Goal: Information Seeking & Learning: Find specific fact

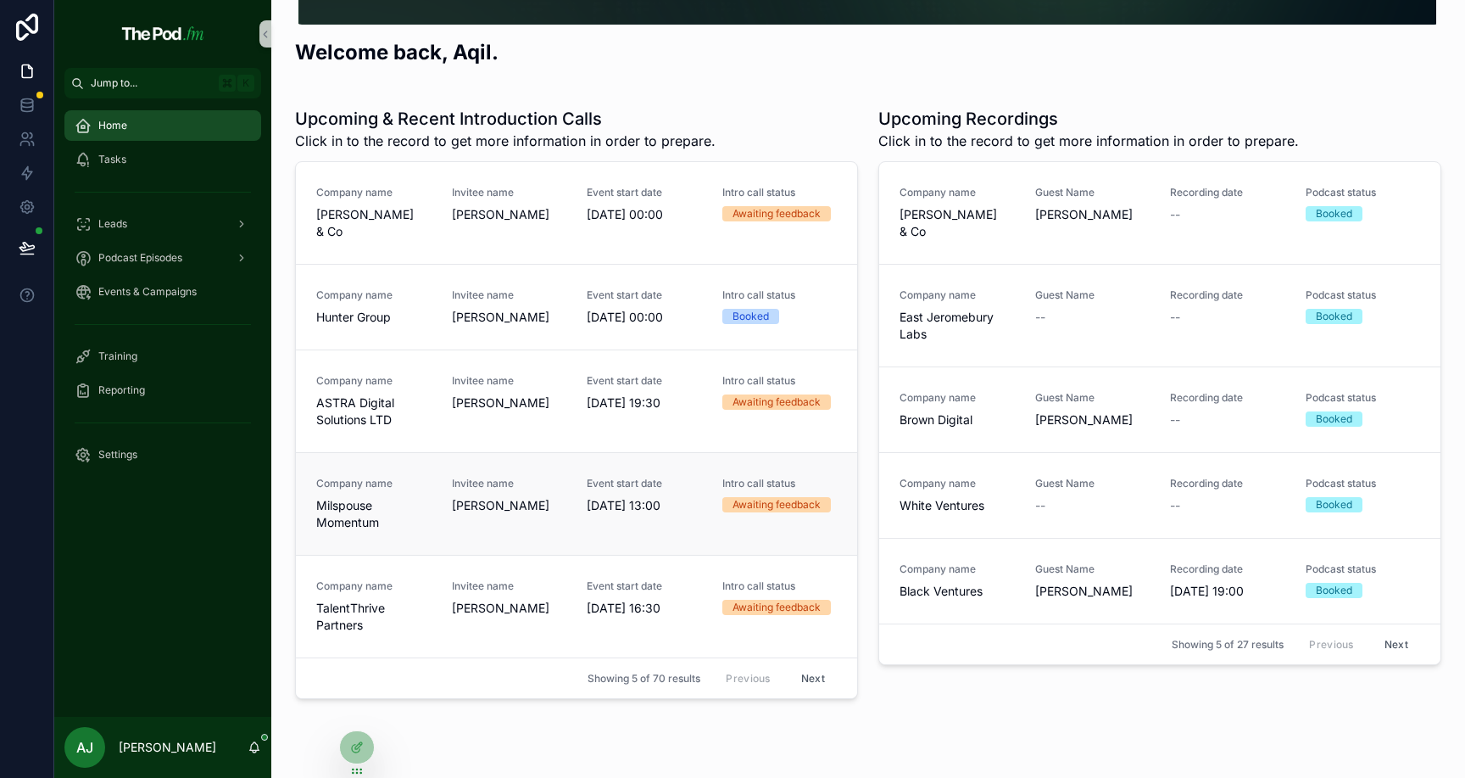
scroll to position [275, 0]
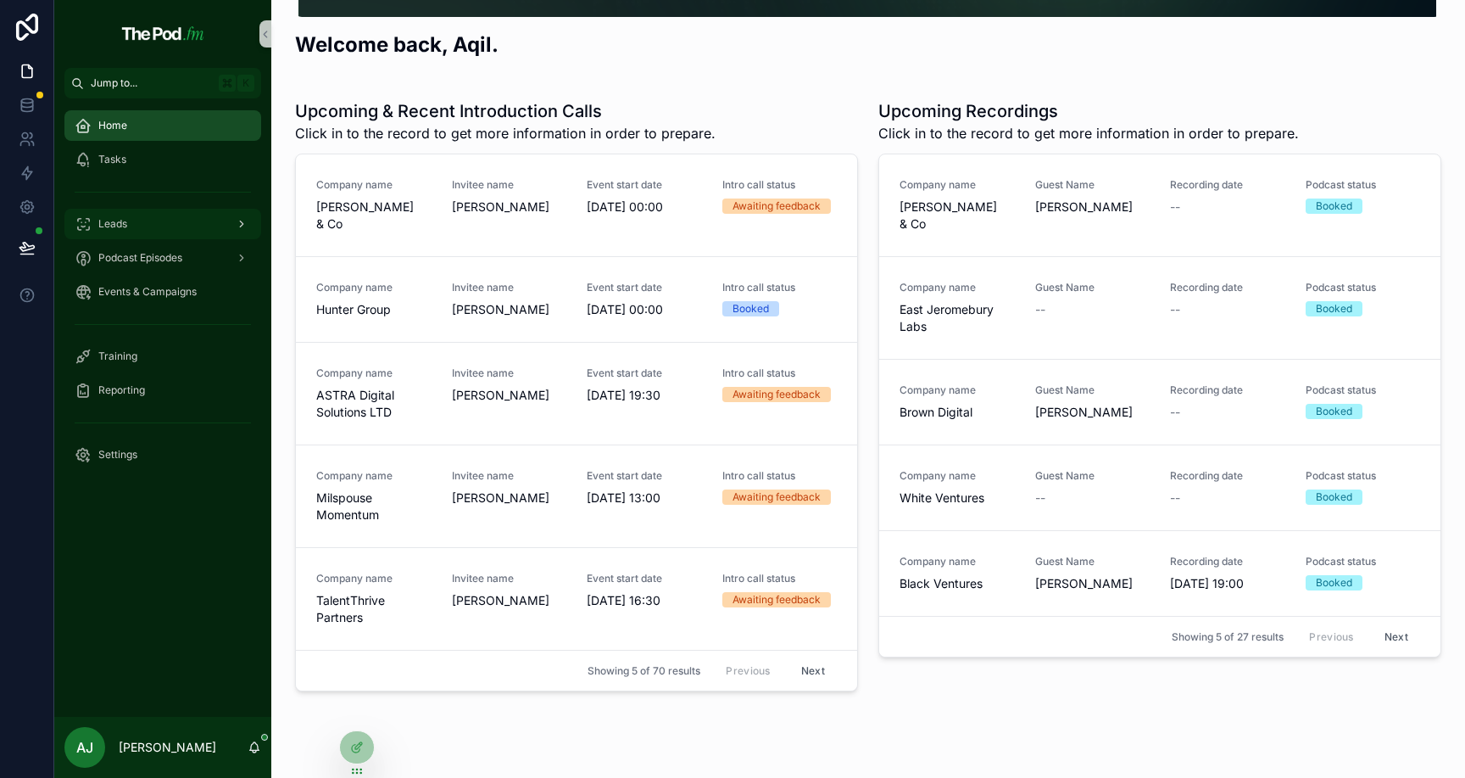
click at [120, 234] on div "Leads" at bounding box center [163, 223] width 176 height 27
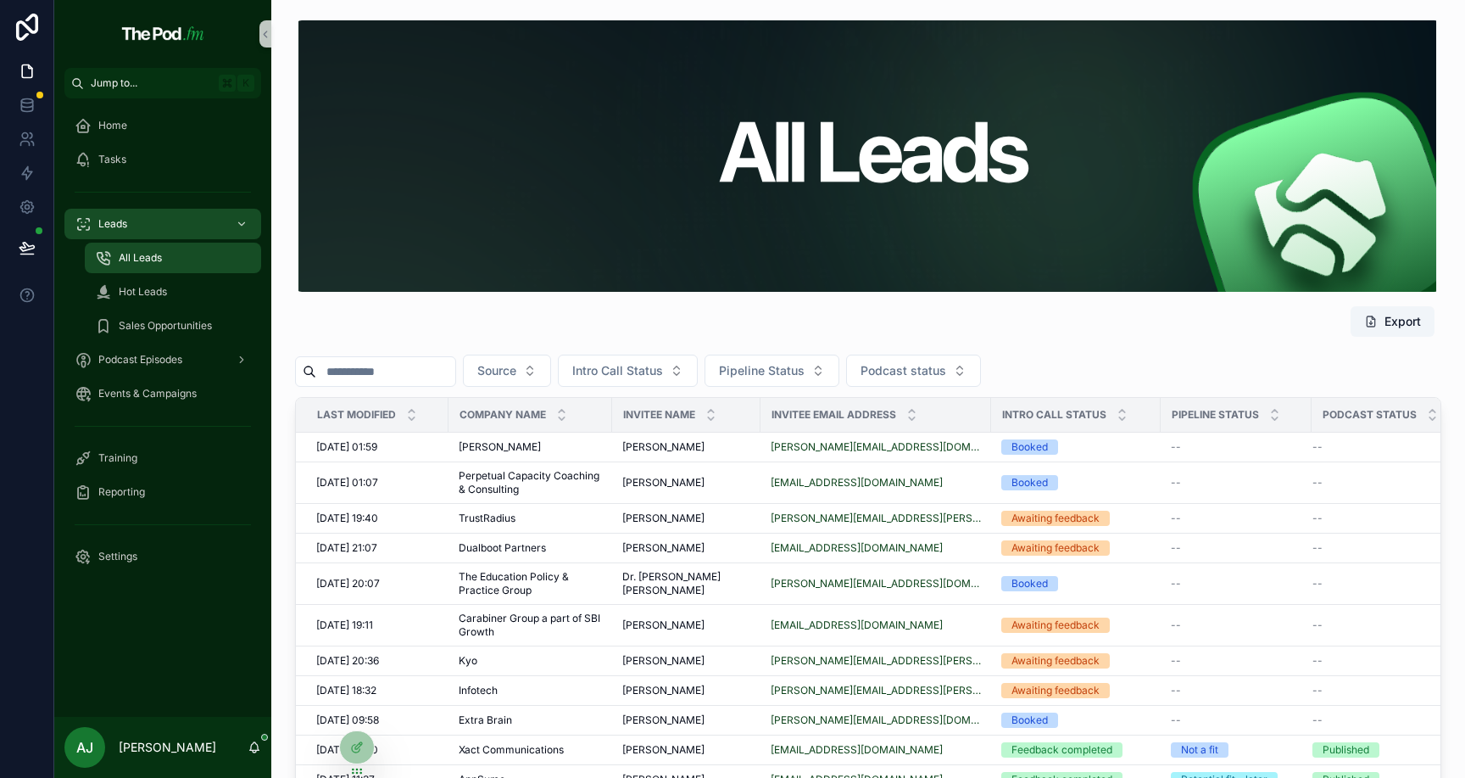
click at [413, 368] on input "scrollable content" at bounding box center [385, 372] width 139 height 24
paste input "**********"
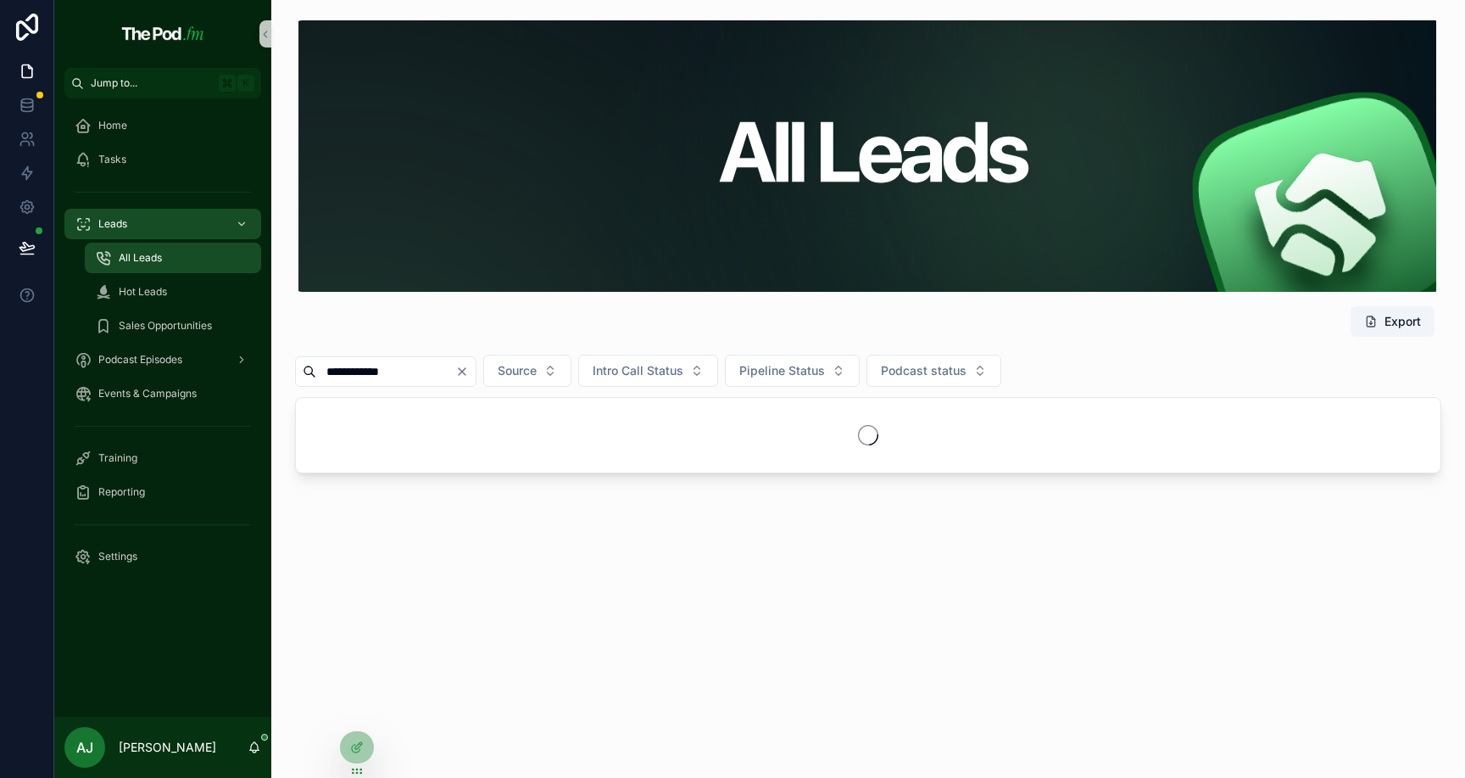
type input "**********"
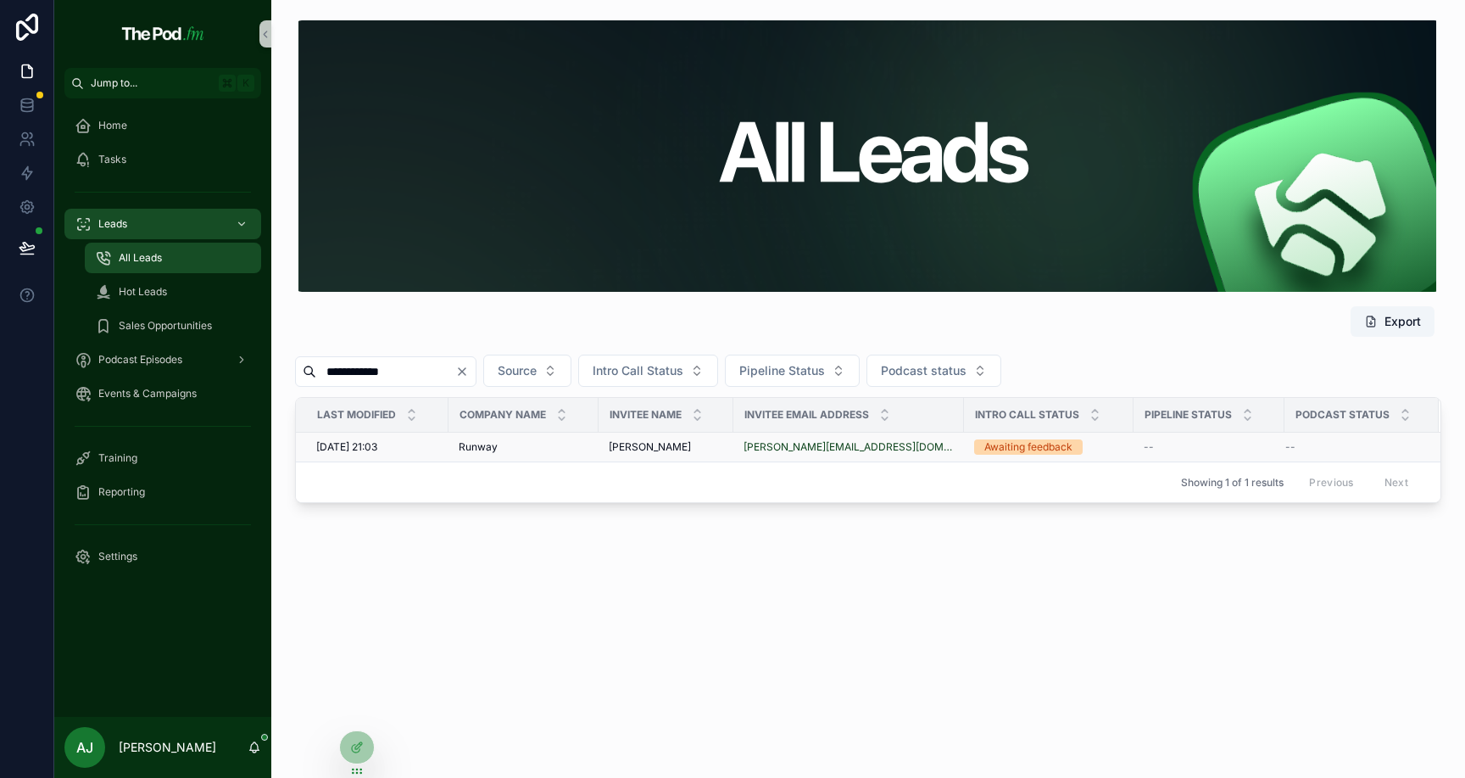
click at [481, 435] on td "Runway Runway" at bounding box center [524, 448] width 150 height 30
click at [481, 446] on span "Runway" at bounding box center [478, 447] width 39 height 14
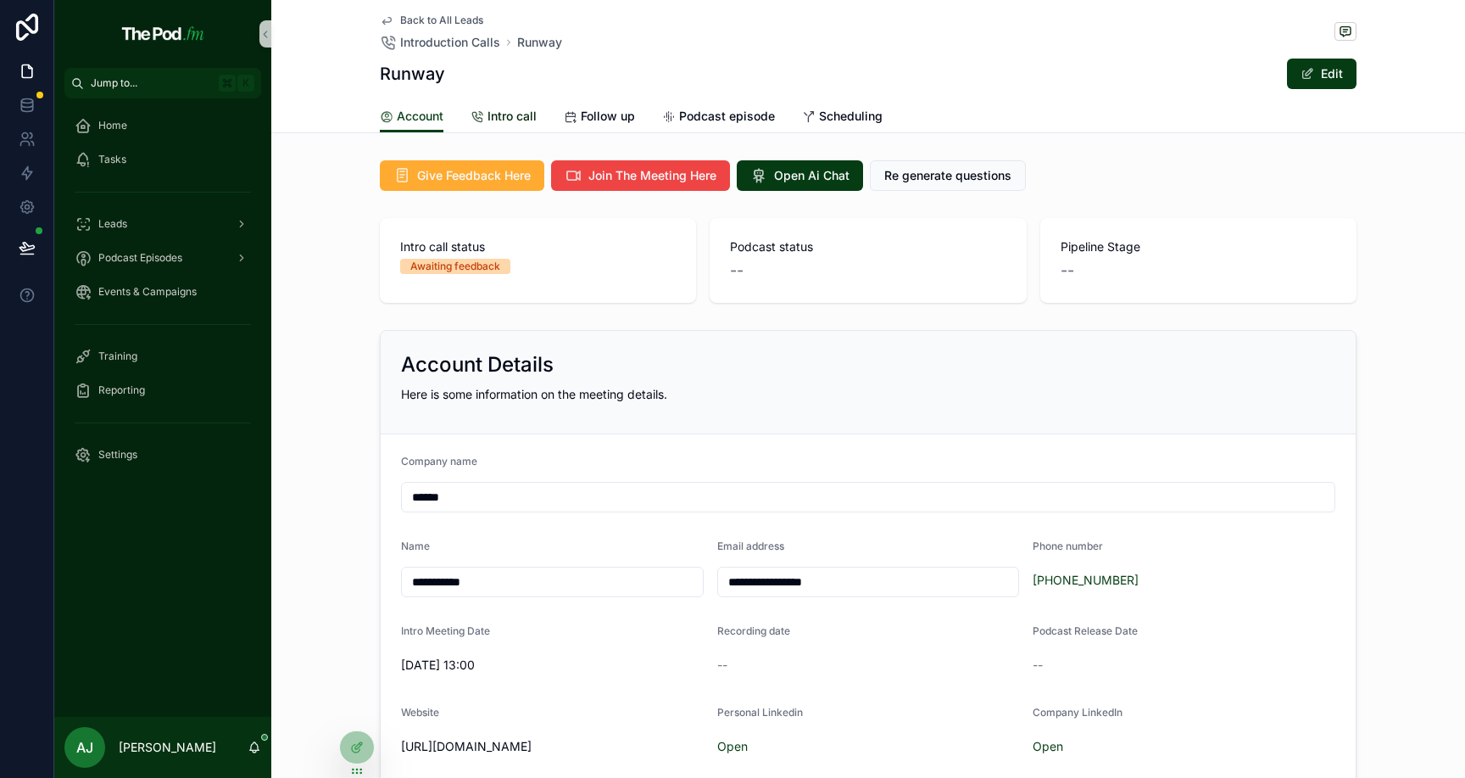
click at [506, 116] on span "Intro call" at bounding box center [512, 116] width 49 height 17
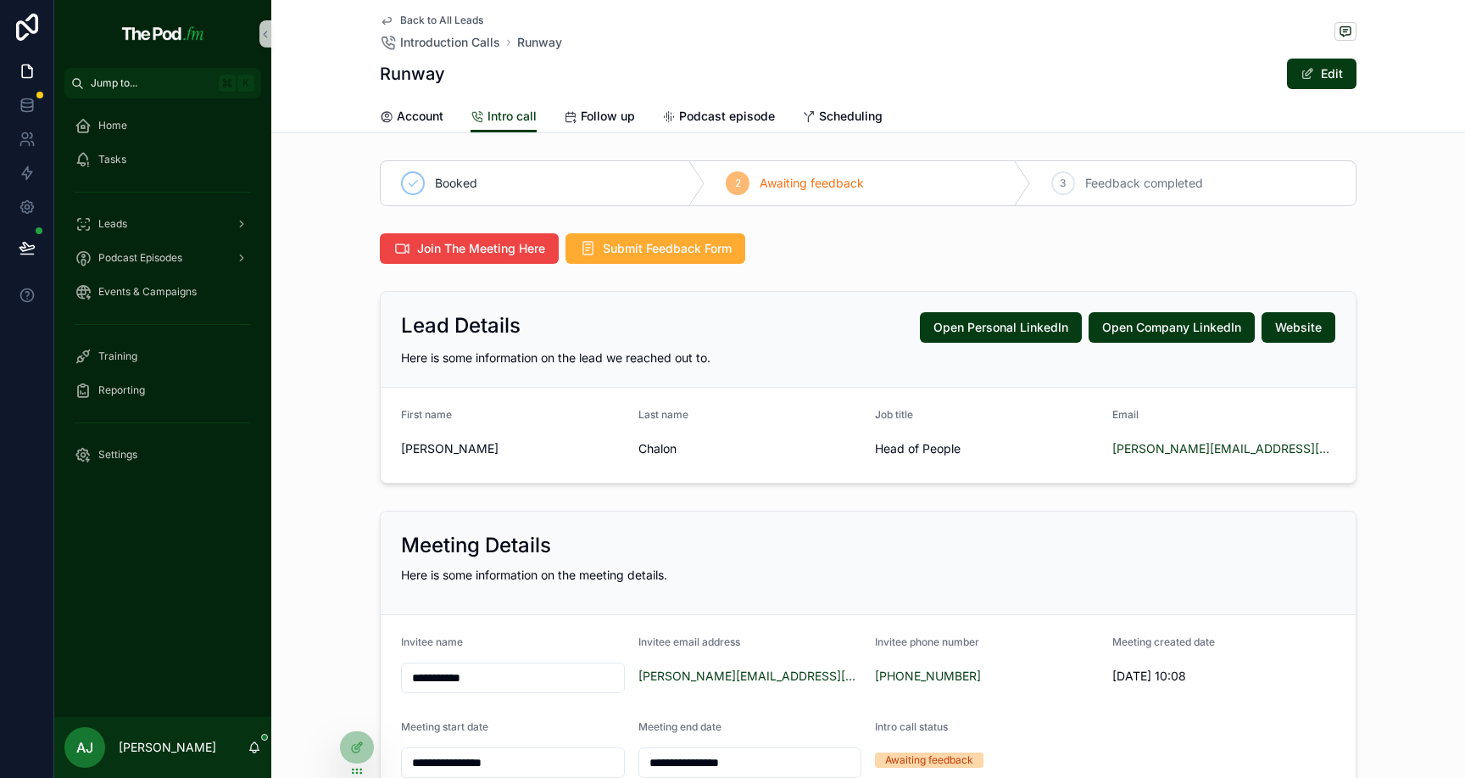
click at [452, 16] on span "Back to All Leads" at bounding box center [441, 21] width 83 height 14
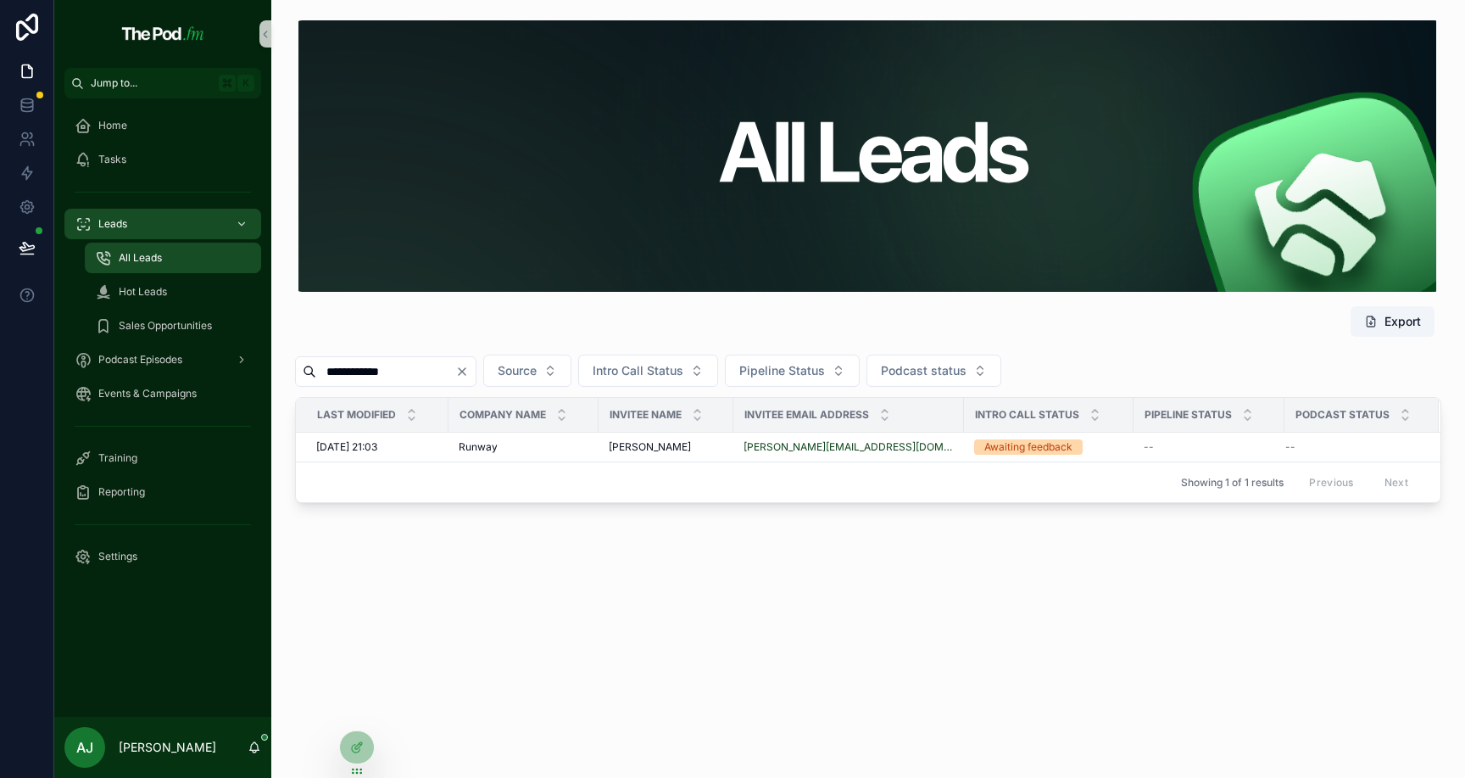
click at [469, 372] on icon "Clear" at bounding box center [462, 372] width 14 height 14
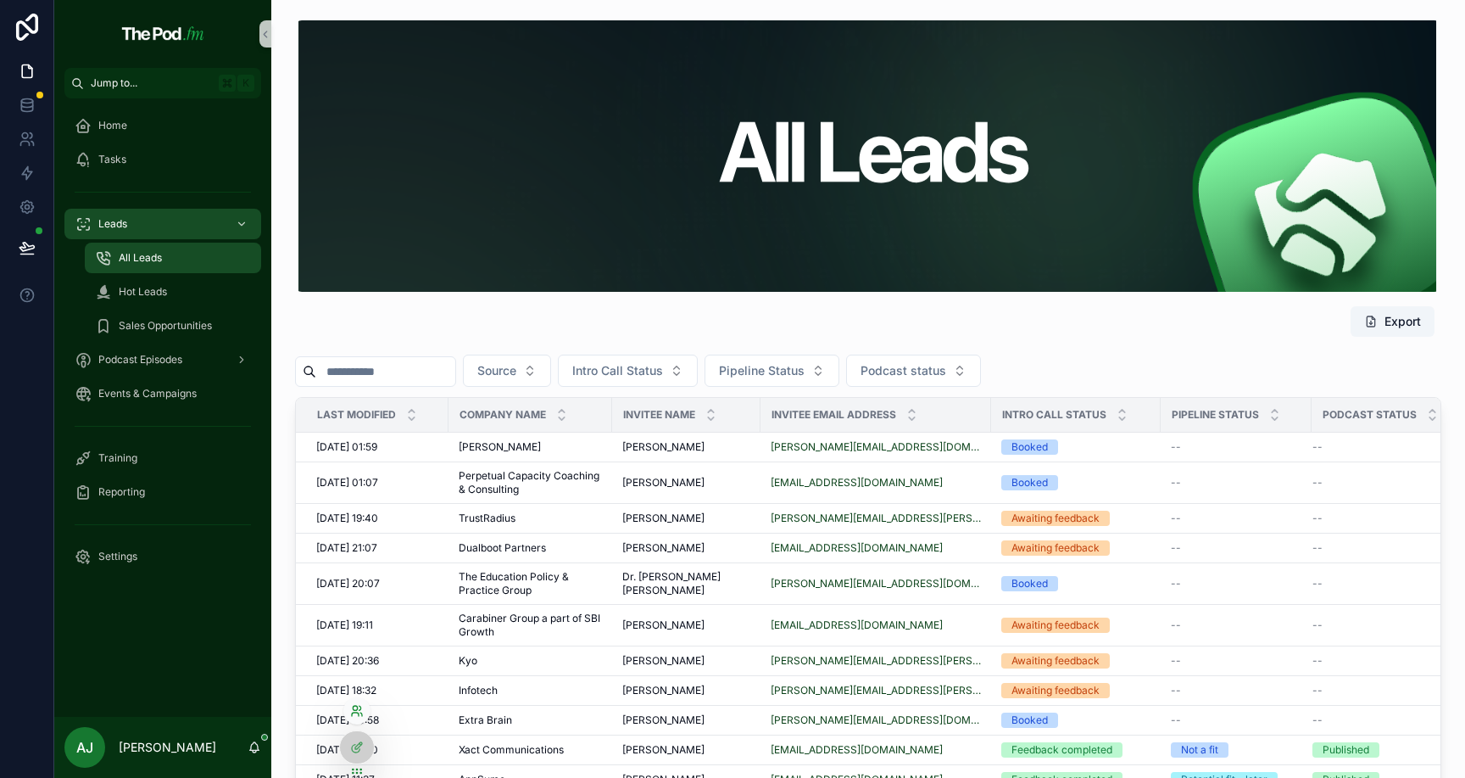
click at [355, 712] on icon at bounding box center [355, 713] width 7 height 3
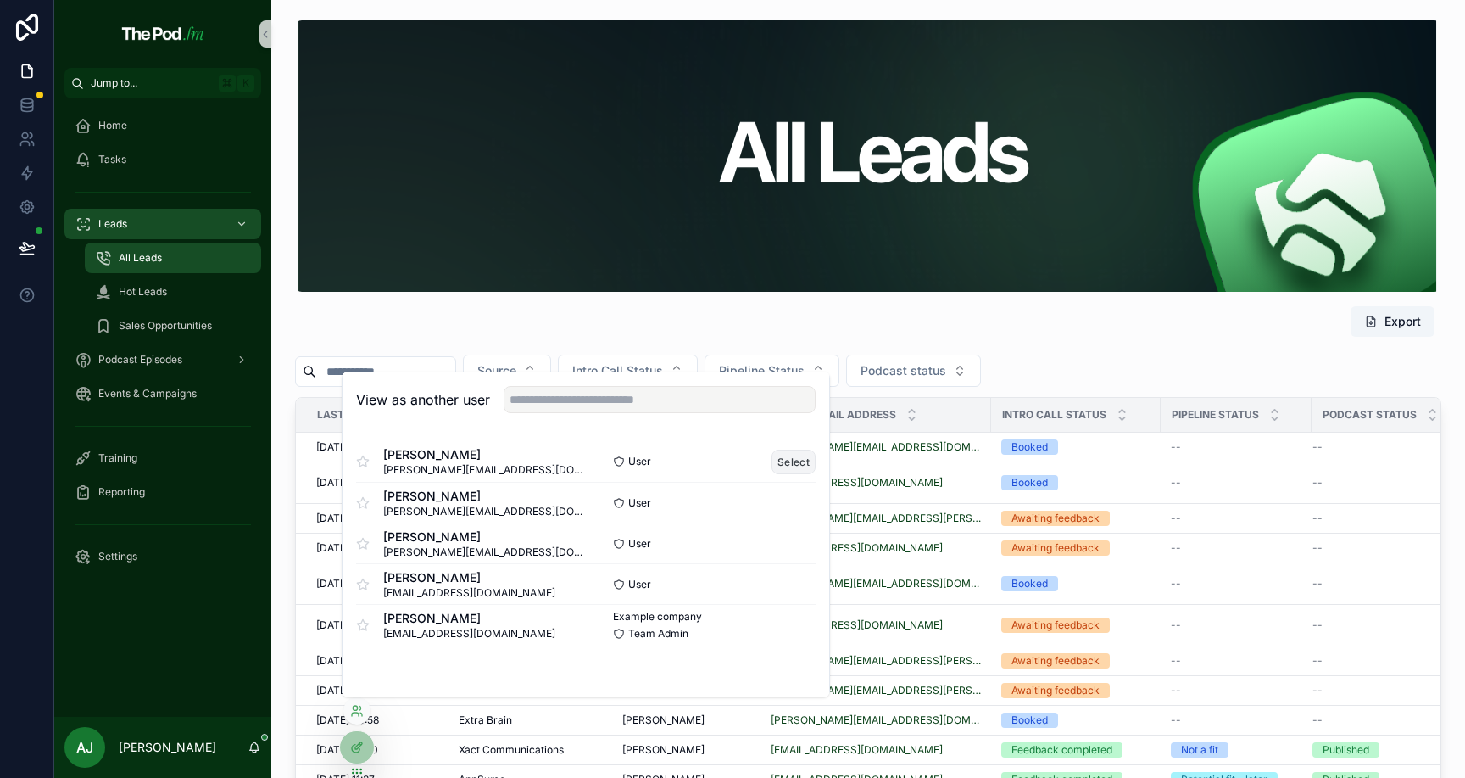
click at [796, 461] on button "Select" at bounding box center [794, 461] width 44 height 25
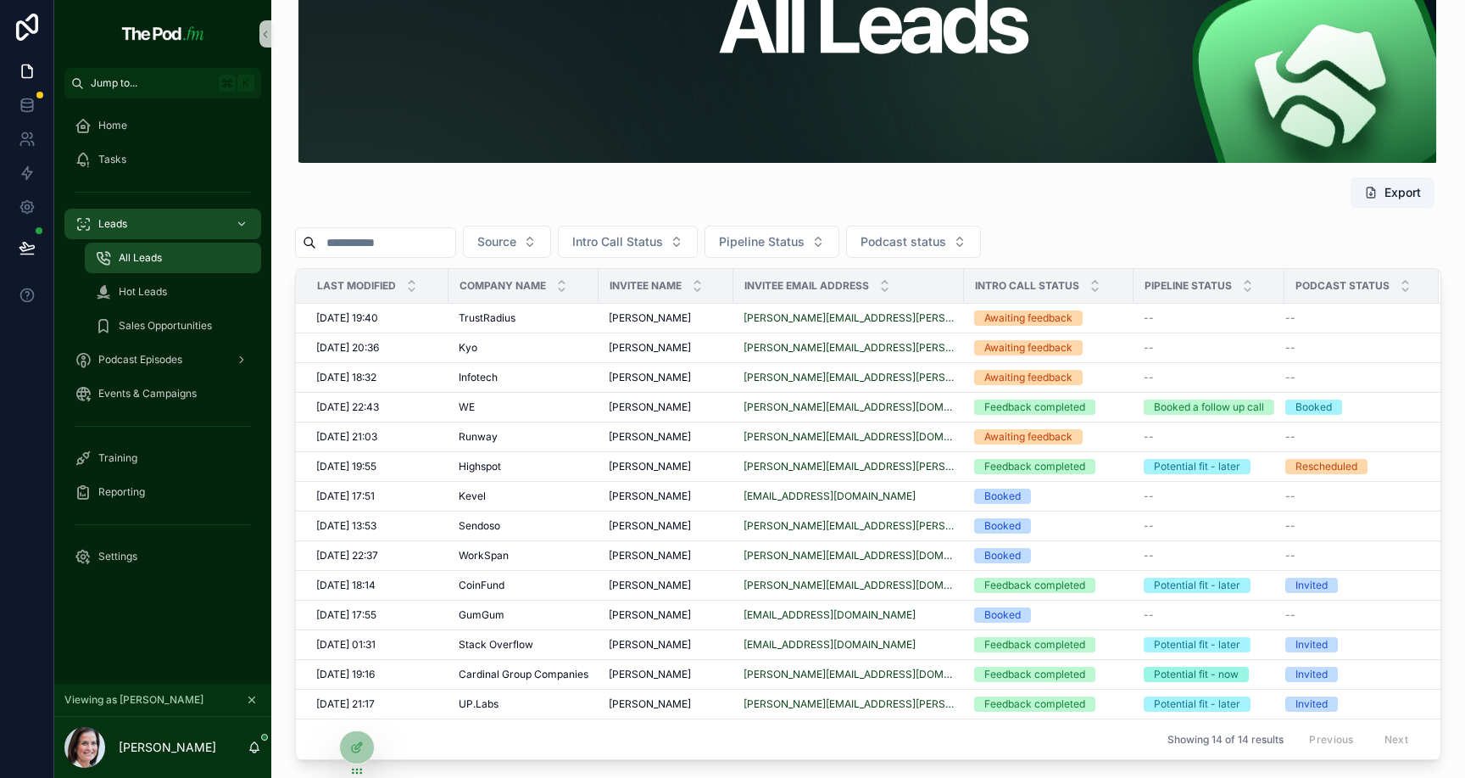
scroll to position [194, 0]
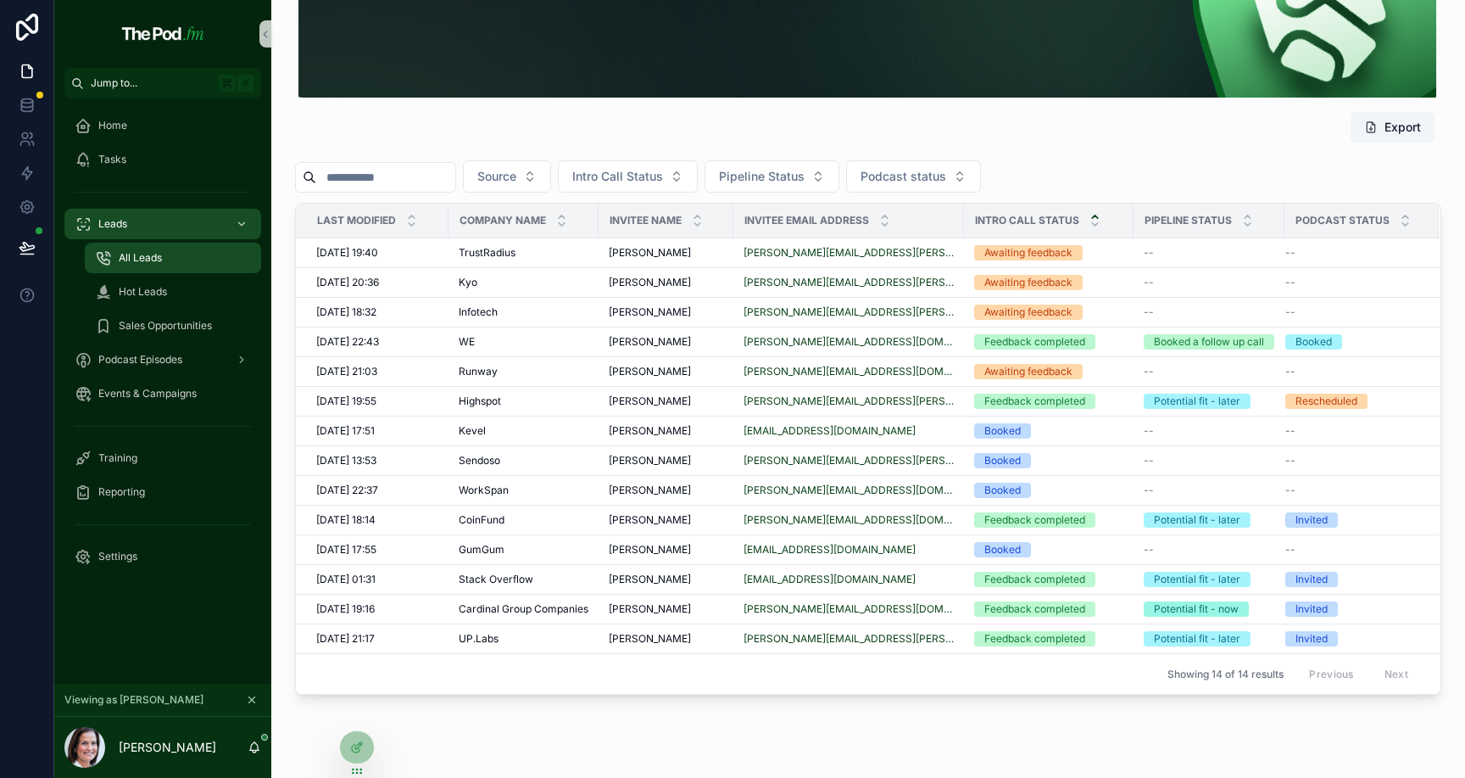
click at [1090, 217] on icon "scrollable content" at bounding box center [1095, 216] width 11 height 11
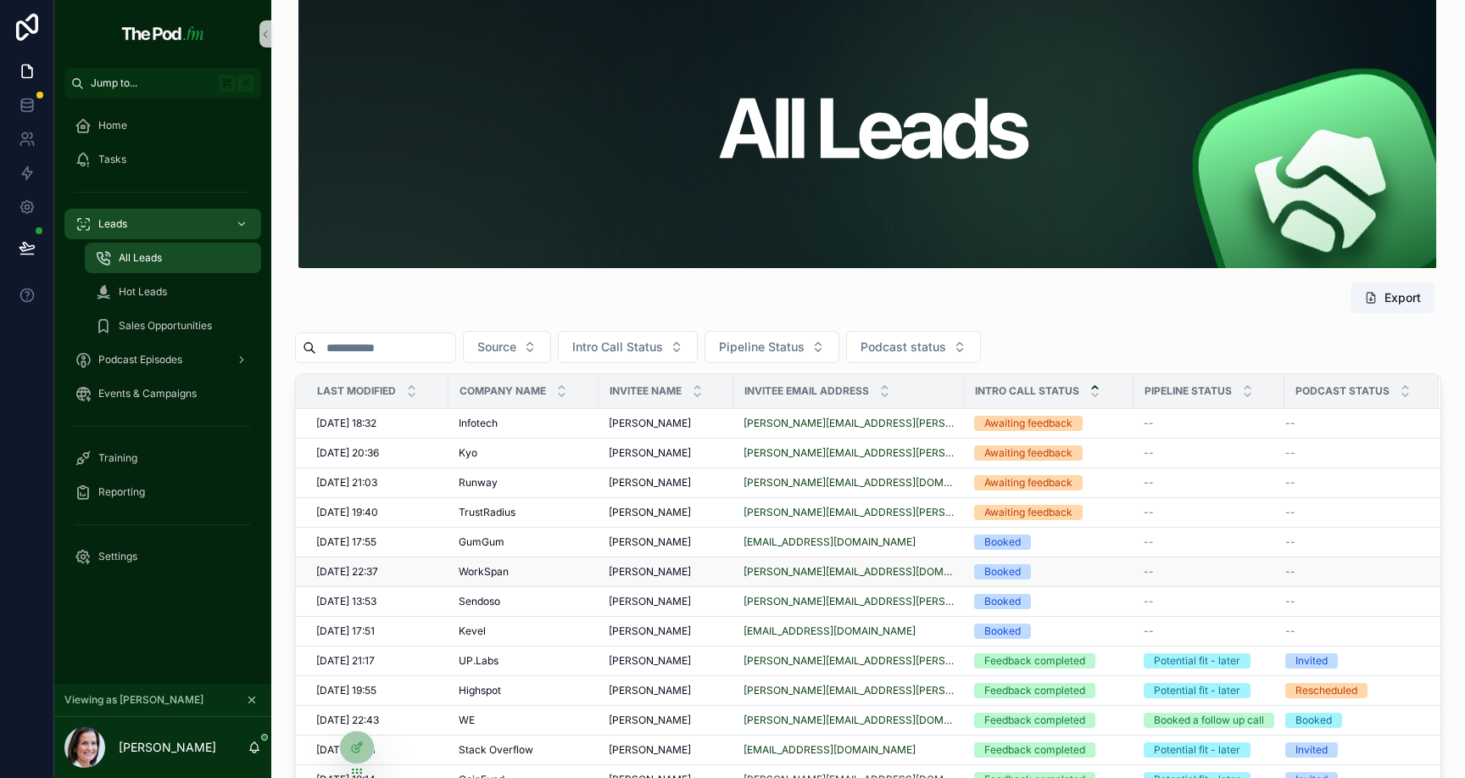
scroll to position [206, 0]
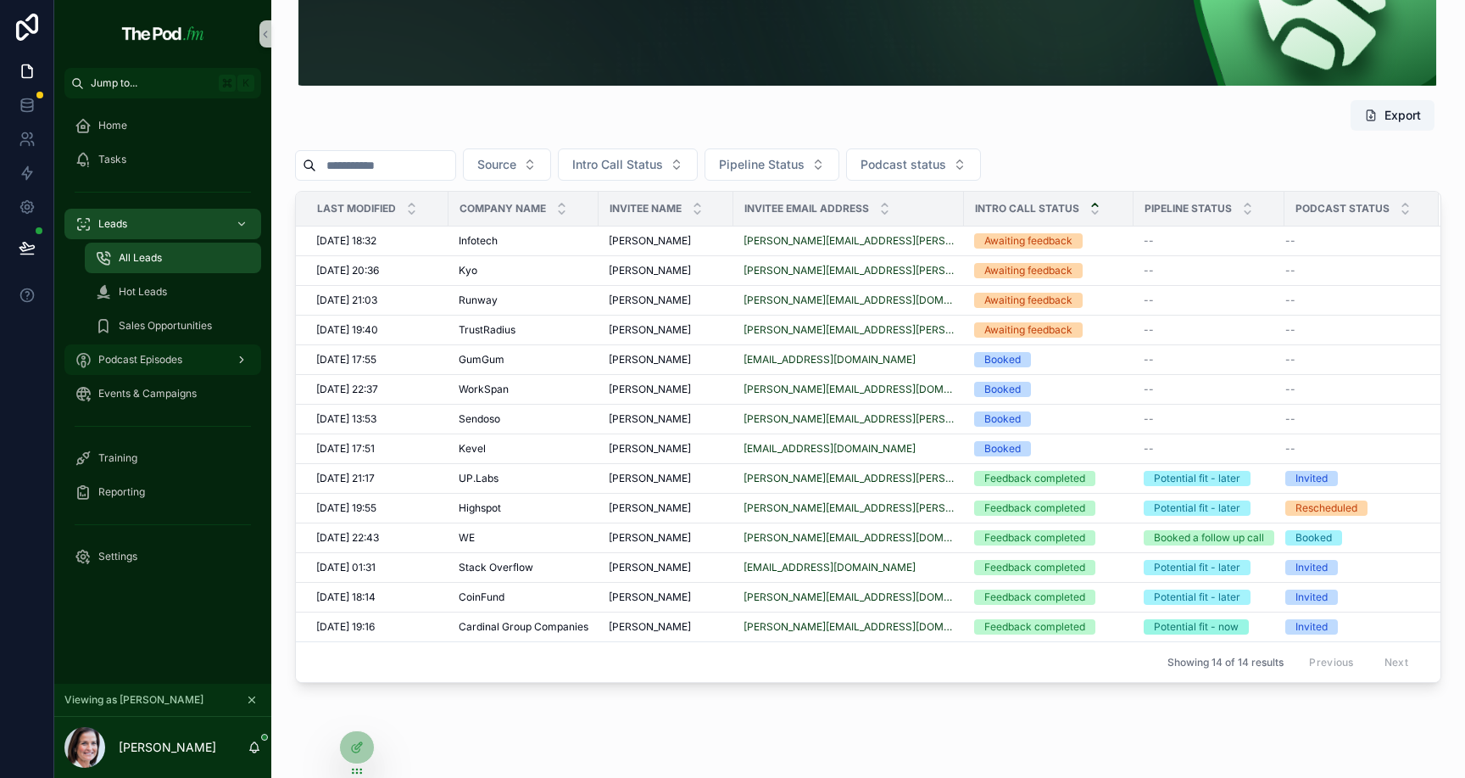
click at [175, 366] on div "Podcast Episodes" at bounding box center [163, 359] width 176 height 27
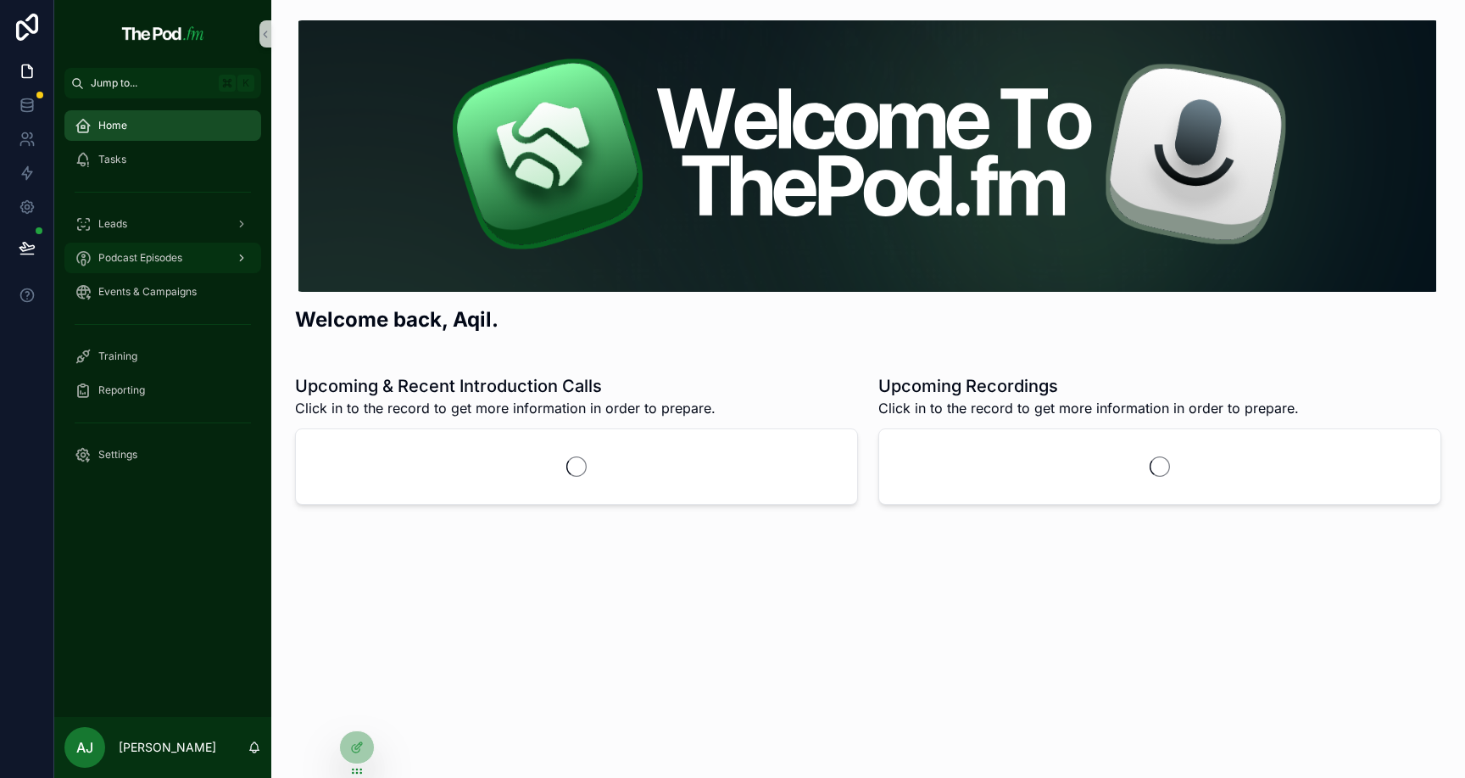
click at [186, 257] on div "Podcast Episodes" at bounding box center [163, 257] width 176 height 27
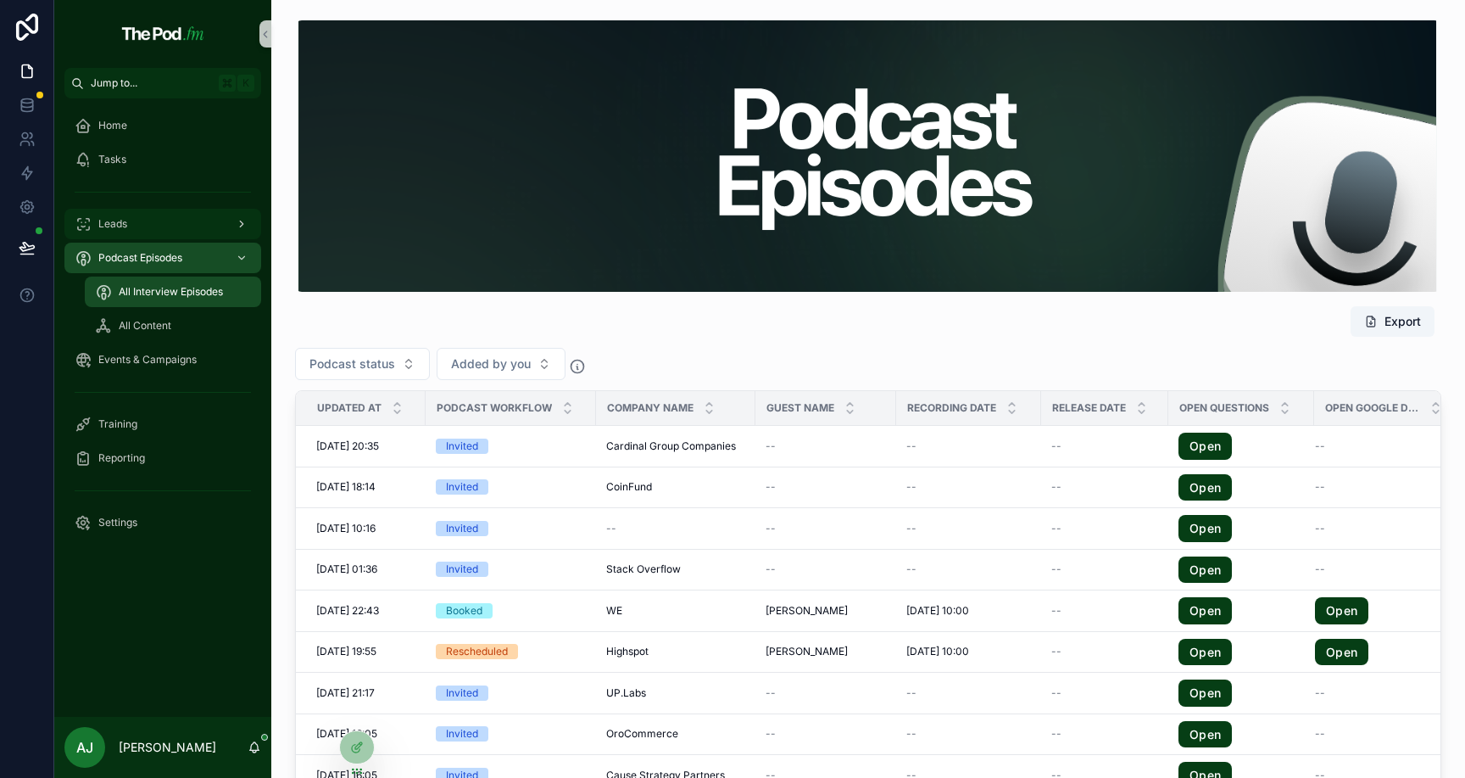
drag, startPoint x: 182, startPoint y: 216, endPoint x: 182, endPoint y: 232, distance: 16.1
click at [182, 216] on div "Leads" at bounding box center [163, 223] width 176 height 27
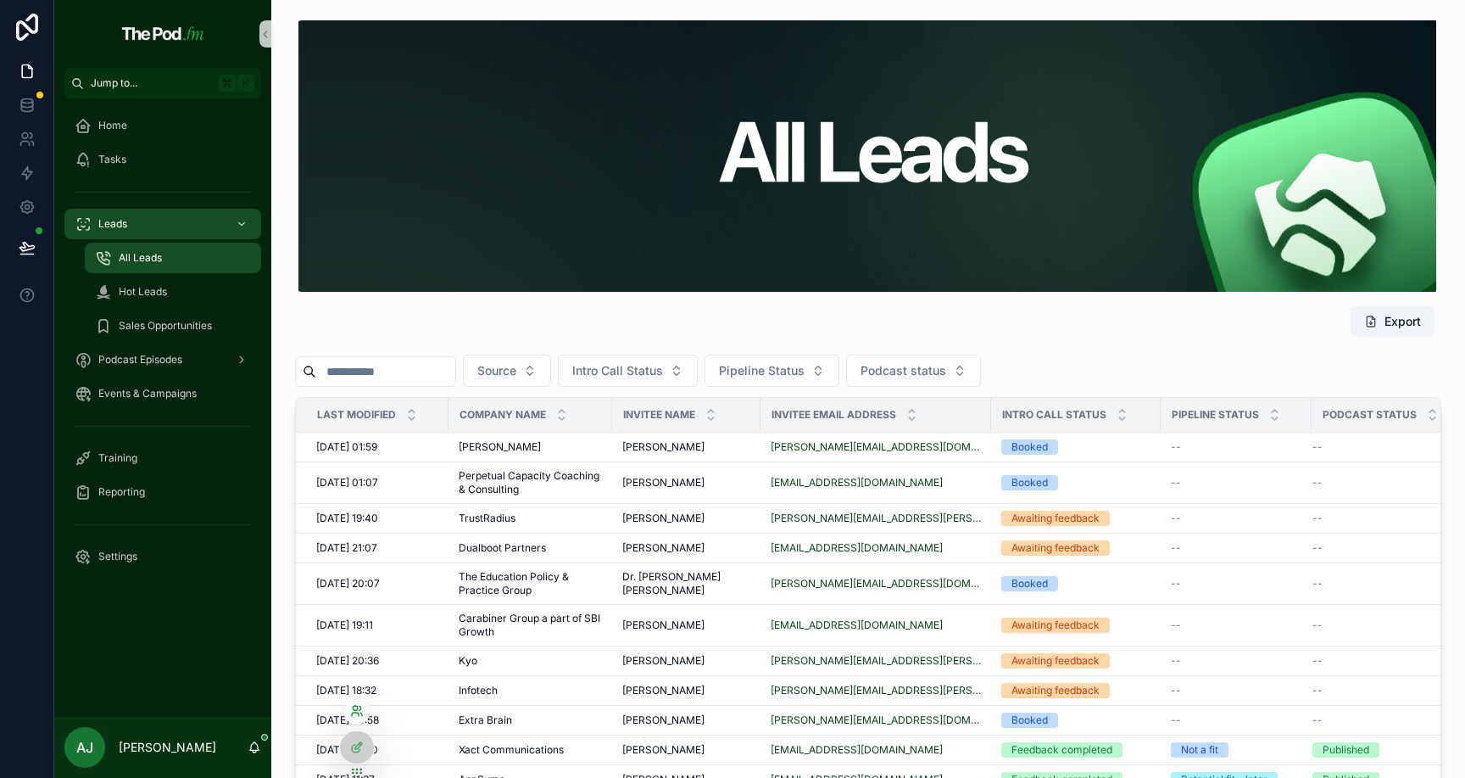
click at [355, 708] on icon at bounding box center [357, 711] width 14 height 14
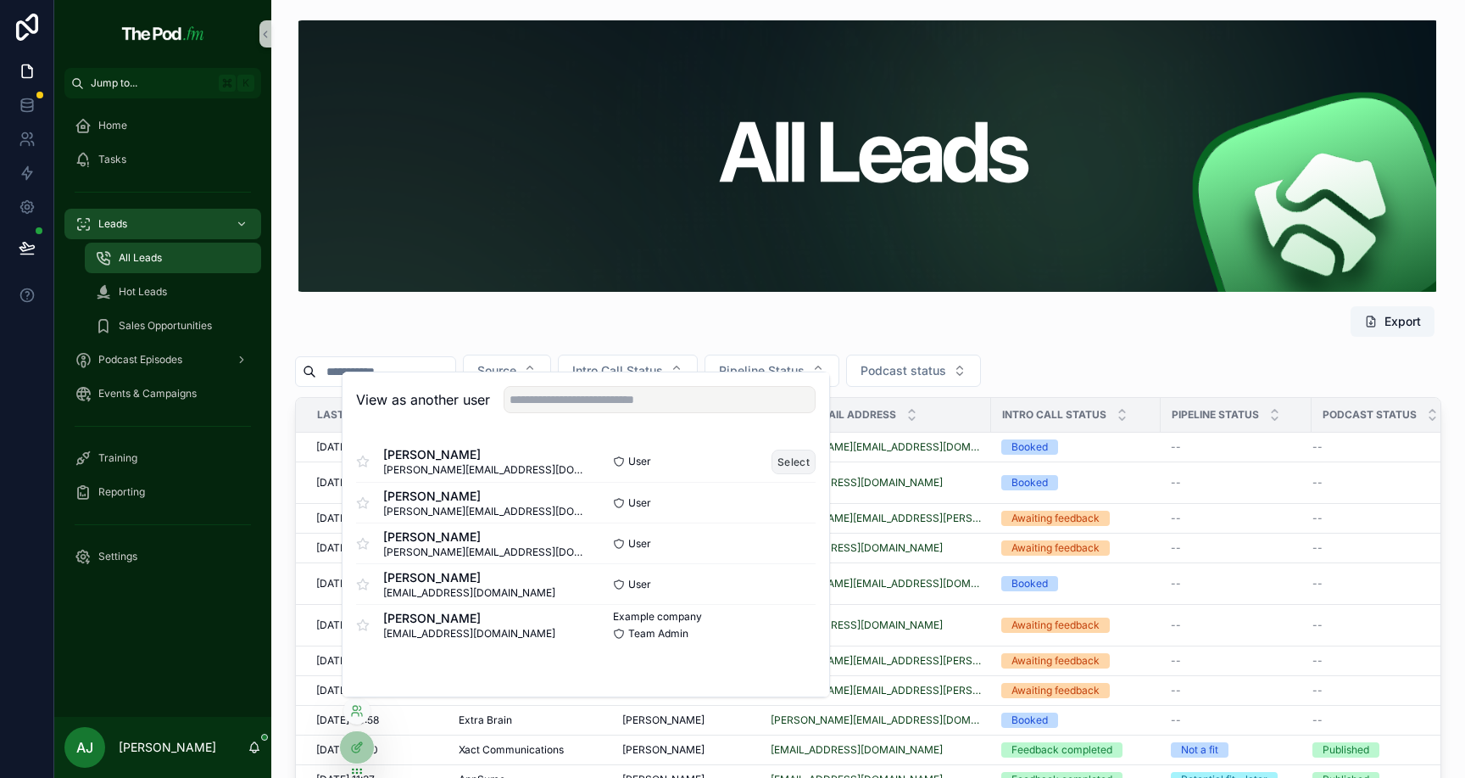
click at [797, 458] on button "Select" at bounding box center [794, 461] width 44 height 25
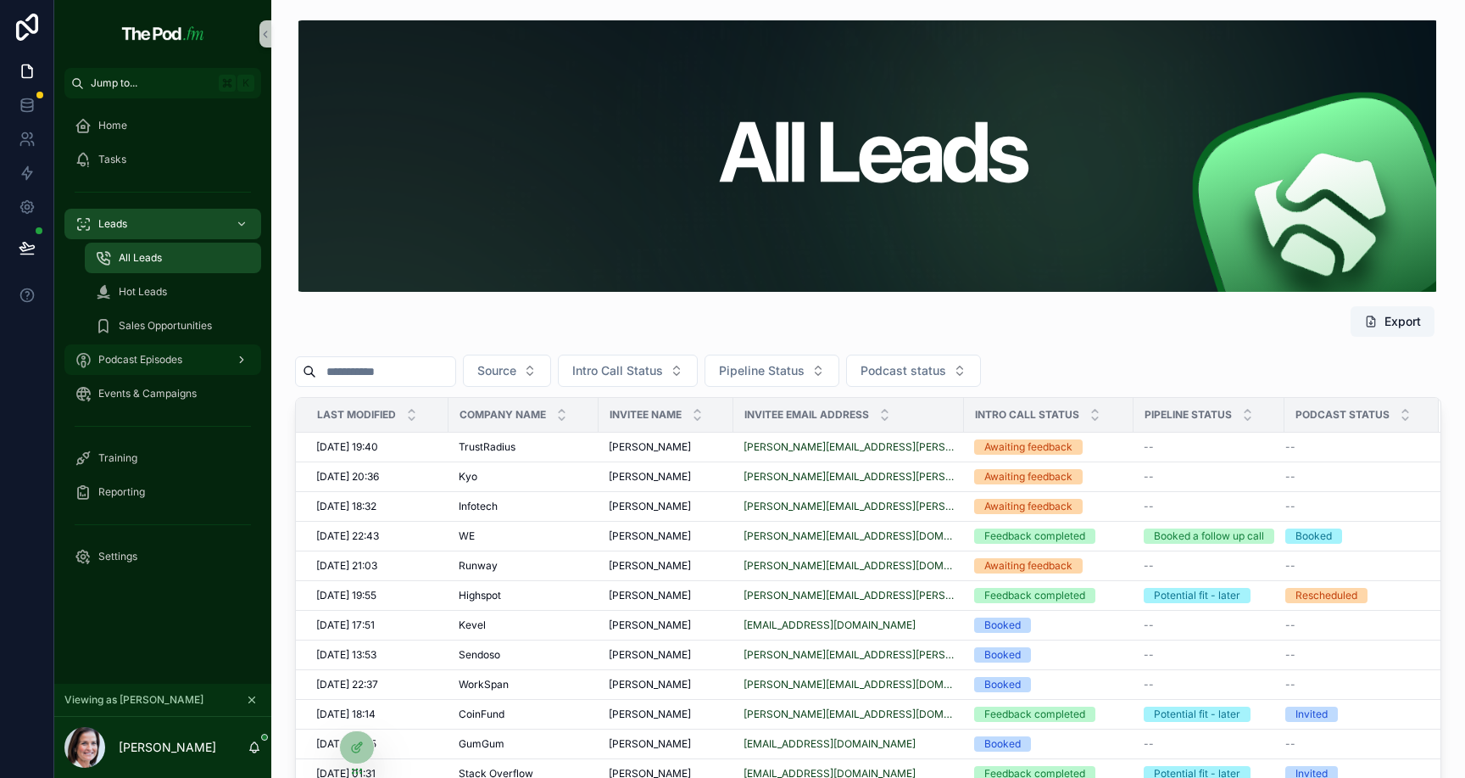
click at [203, 354] on div "Podcast Episodes" at bounding box center [163, 359] width 176 height 27
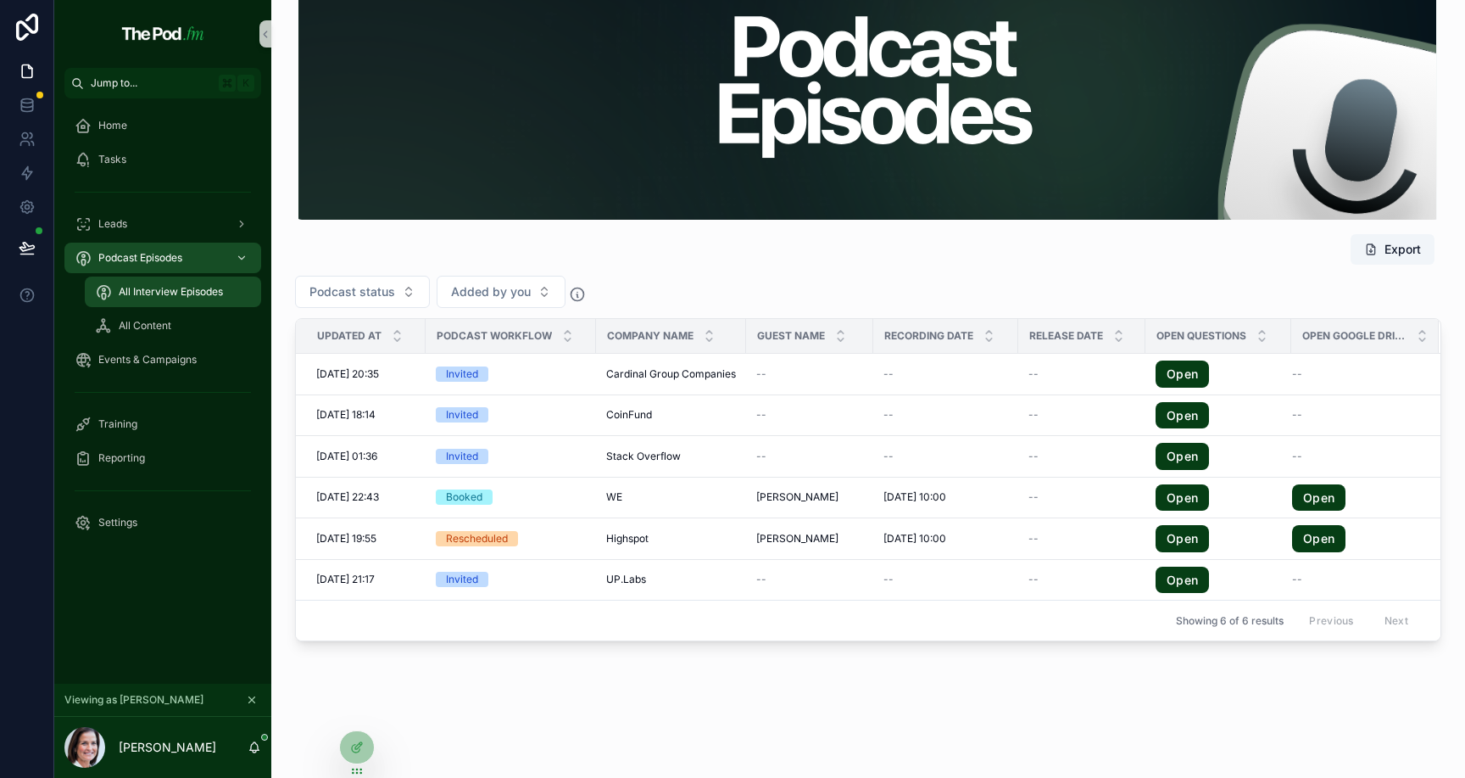
scroll to position [78, 0]
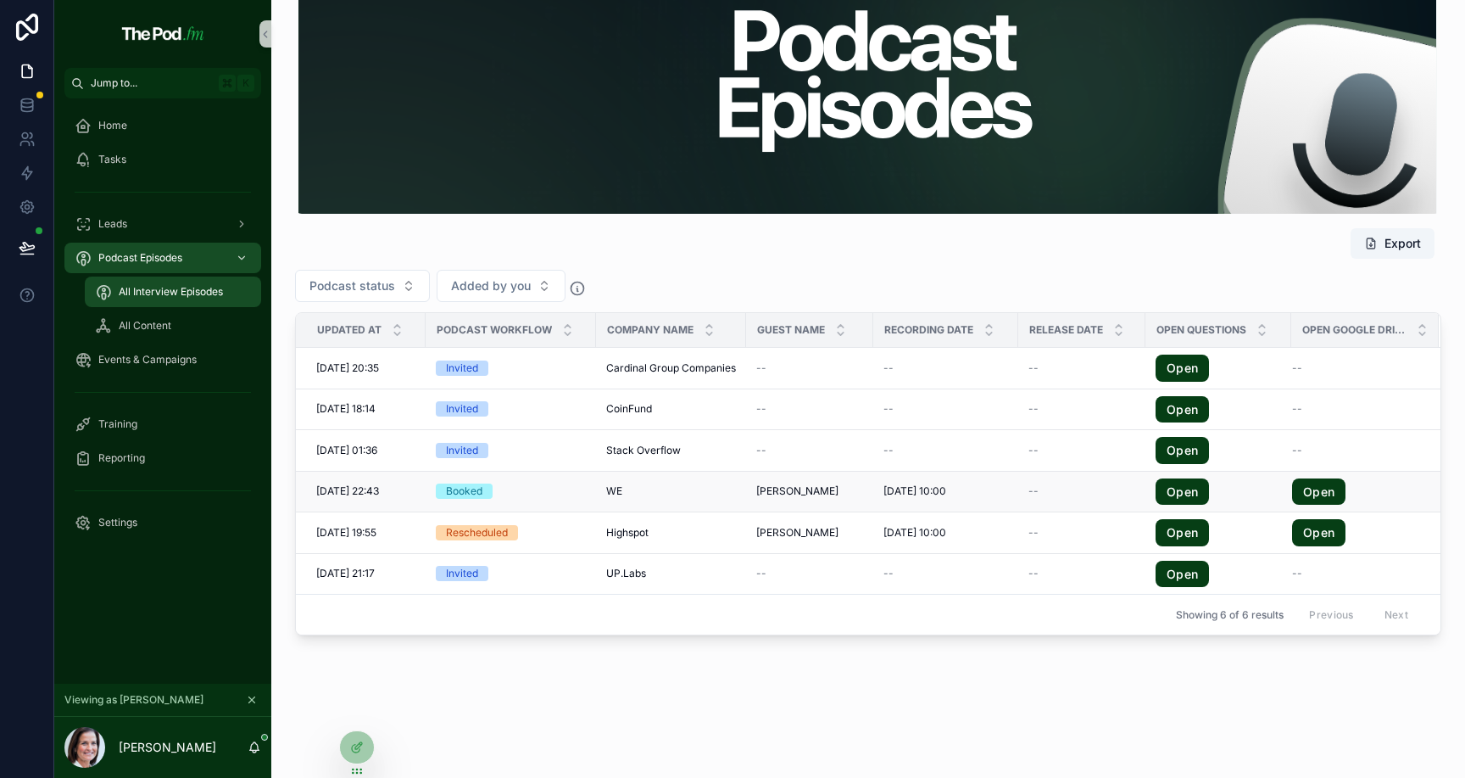
click at [890, 488] on span "[DATE] 10:00" at bounding box center [915, 491] width 63 height 14
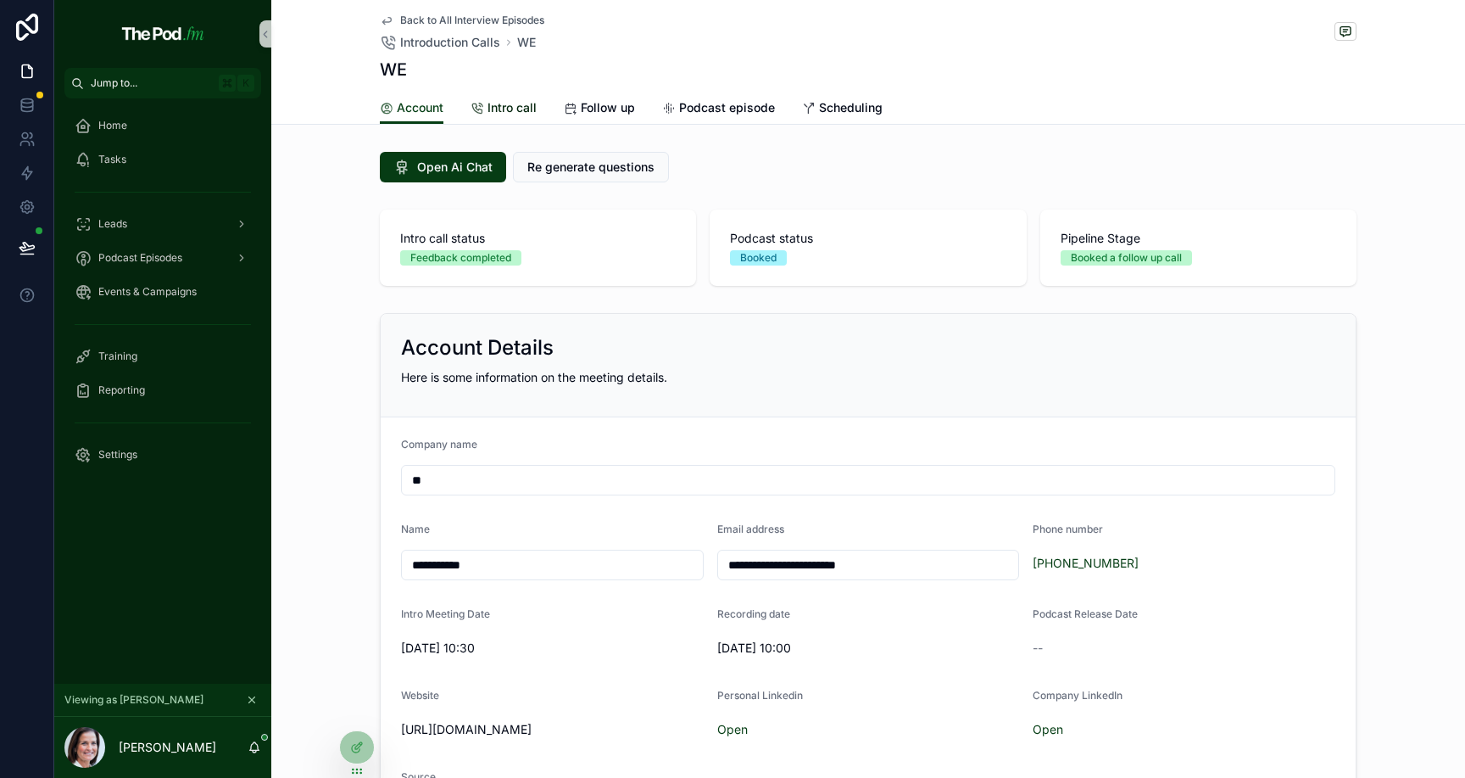
click at [505, 106] on span "Intro call" at bounding box center [512, 107] width 49 height 17
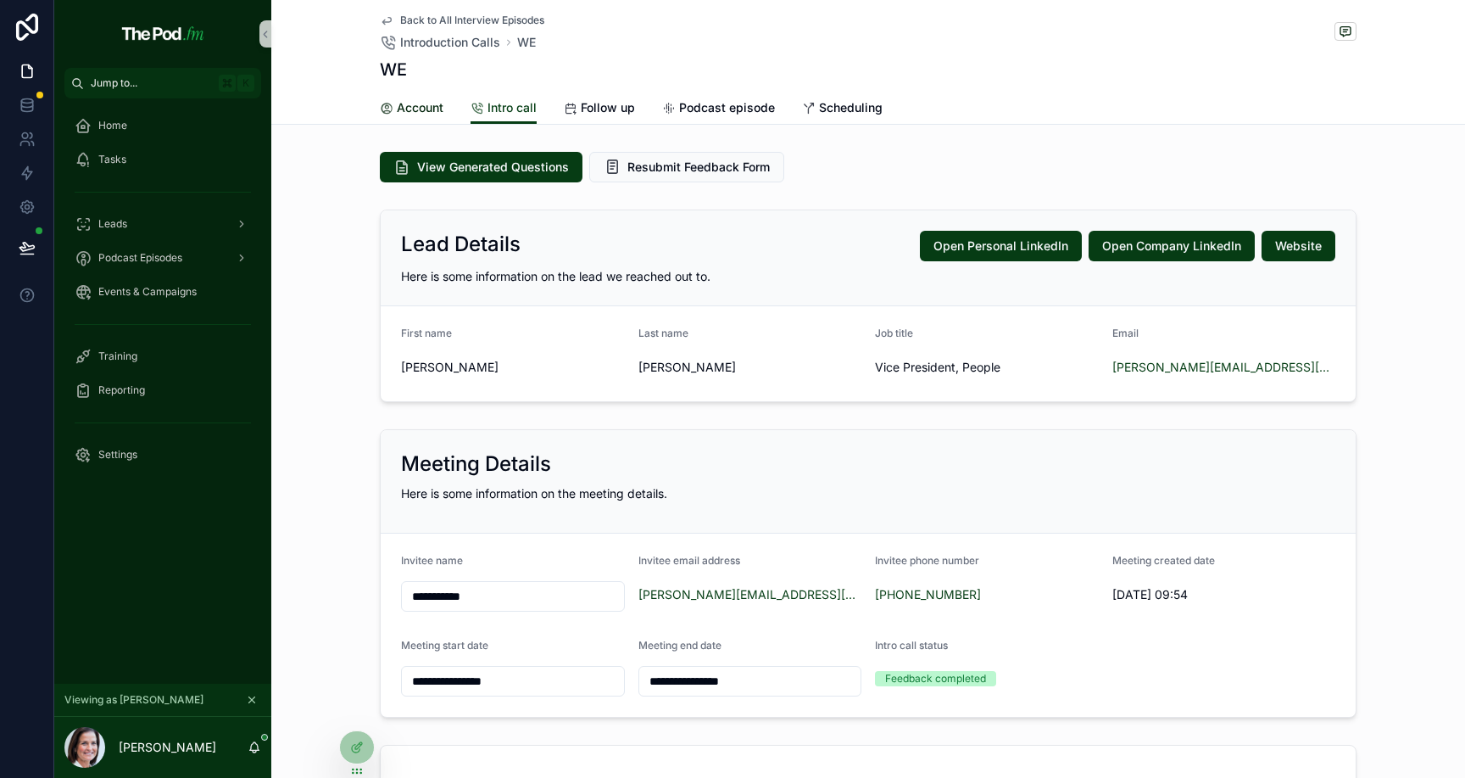
click at [409, 115] on span "Account" at bounding box center [420, 107] width 47 height 17
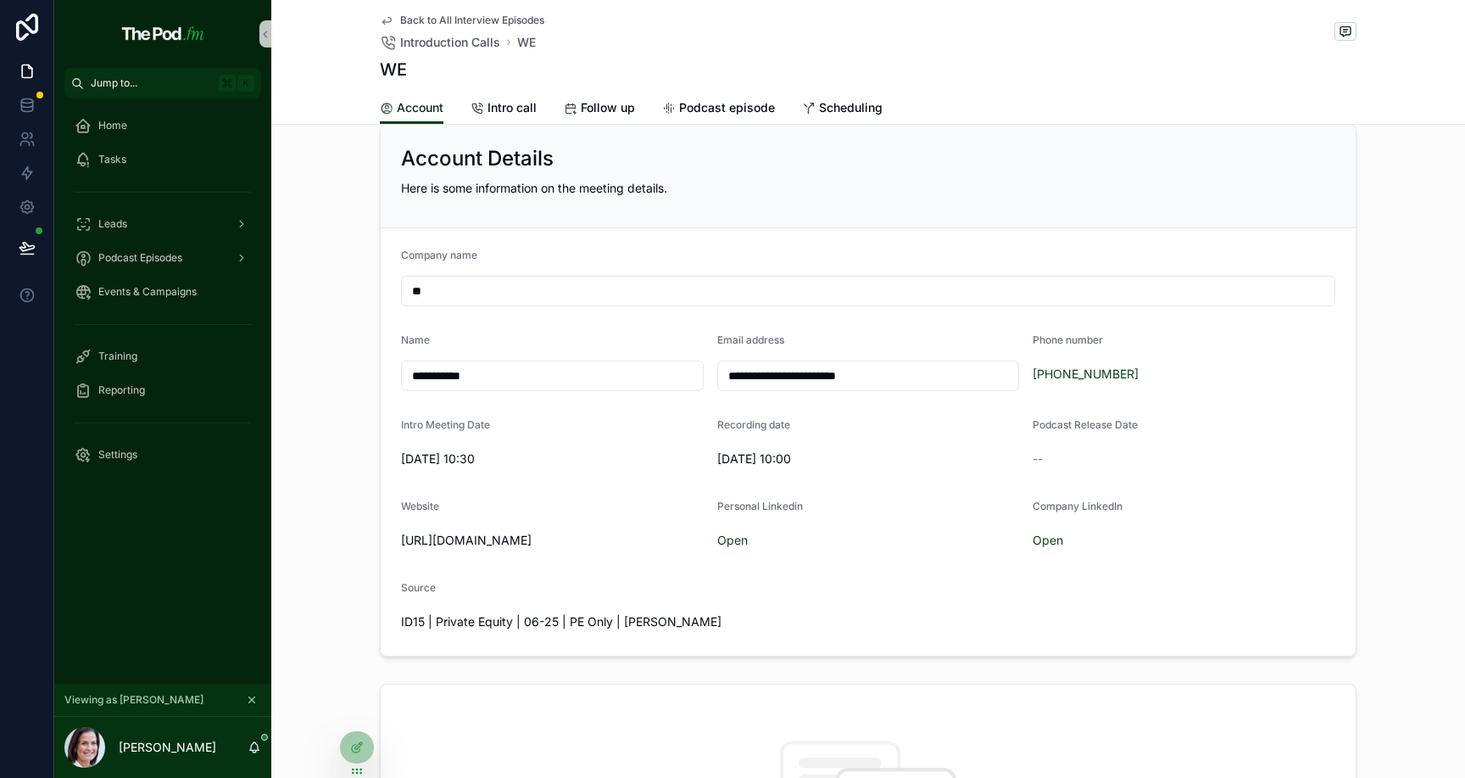
scroll to position [232, 0]
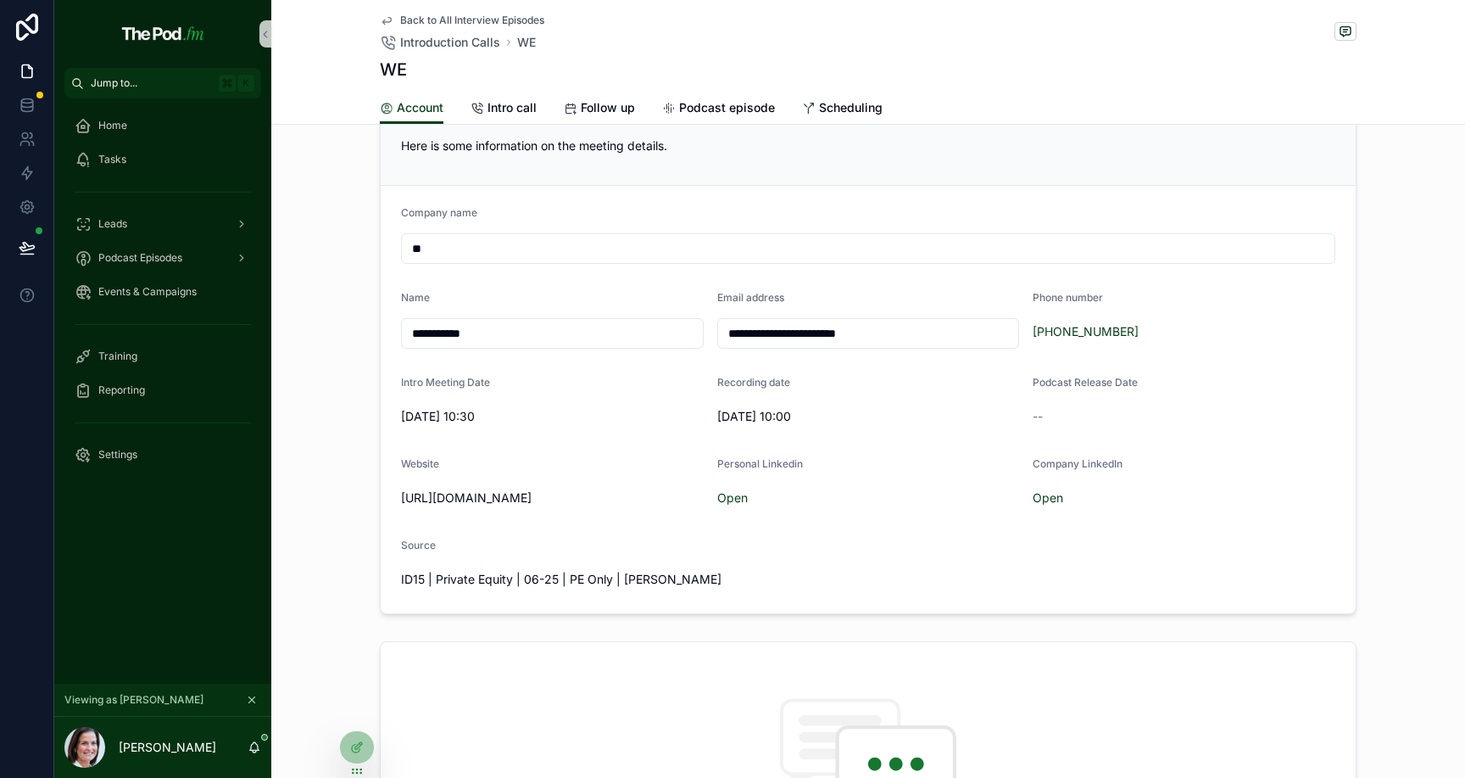
click at [465, 420] on span "[DATE] 10:30" at bounding box center [552, 416] width 303 height 17
copy span "[DATE] 10:30"
drag, startPoint x: 710, startPoint y: 417, endPoint x: 741, endPoint y: 418, distance: 31.4
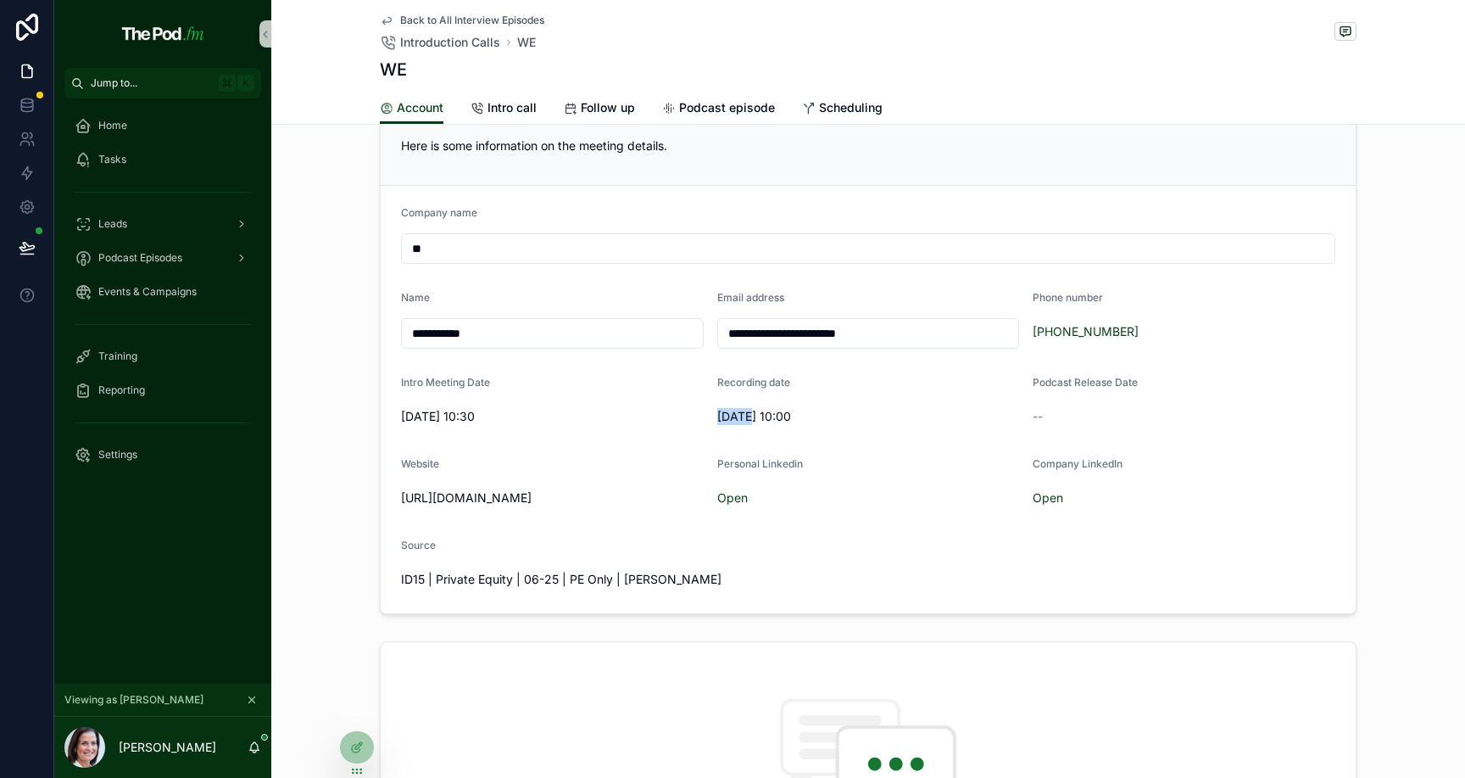
click at [741, 417] on form "**********" at bounding box center [868, 399] width 975 height 427
copy span "18/09"
click at [425, 21] on span "Back to All Interview Episodes" at bounding box center [472, 21] width 144 height 14
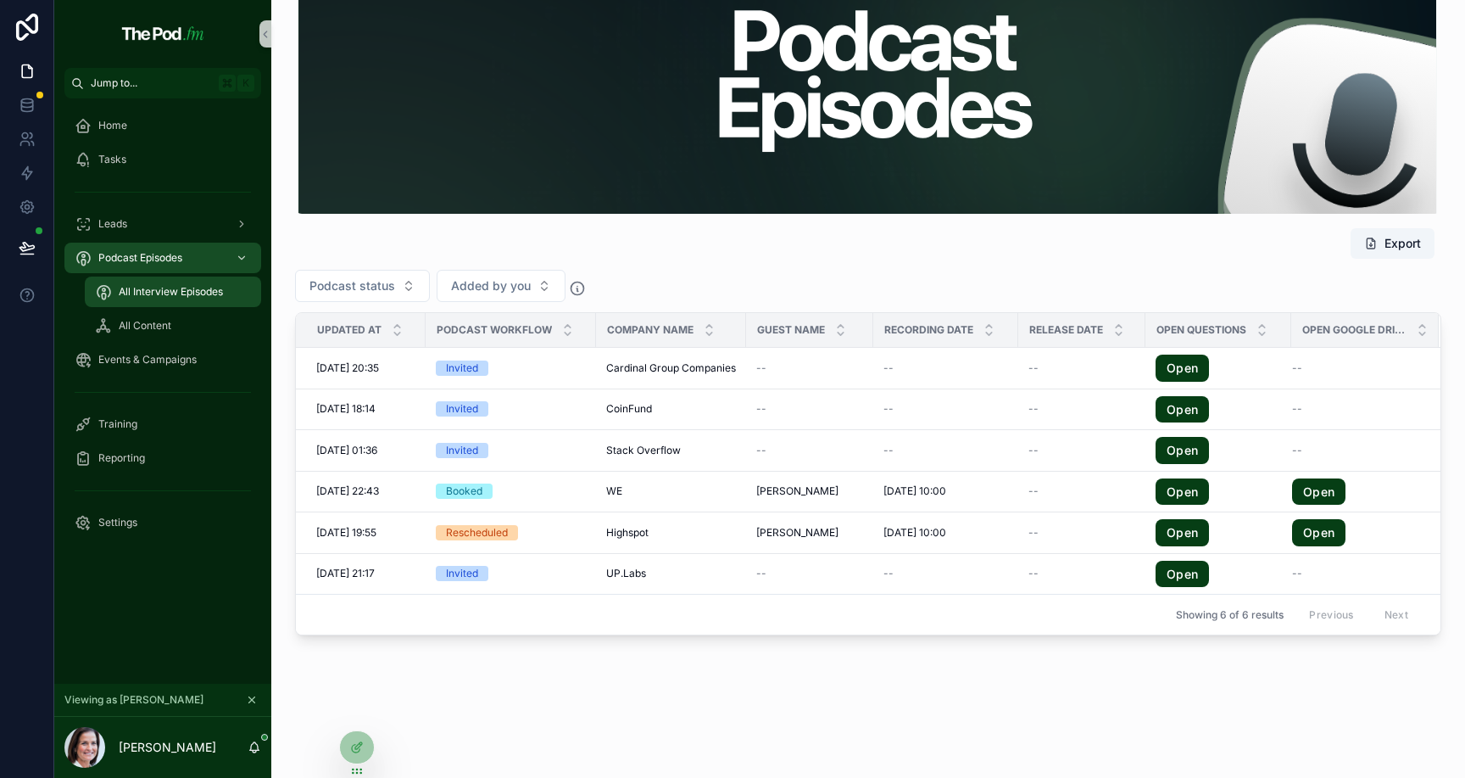
scroll to position [91, 0]
click at [189, 219] on div "Leads" at bounding box center [163, 223] width 176 height 27
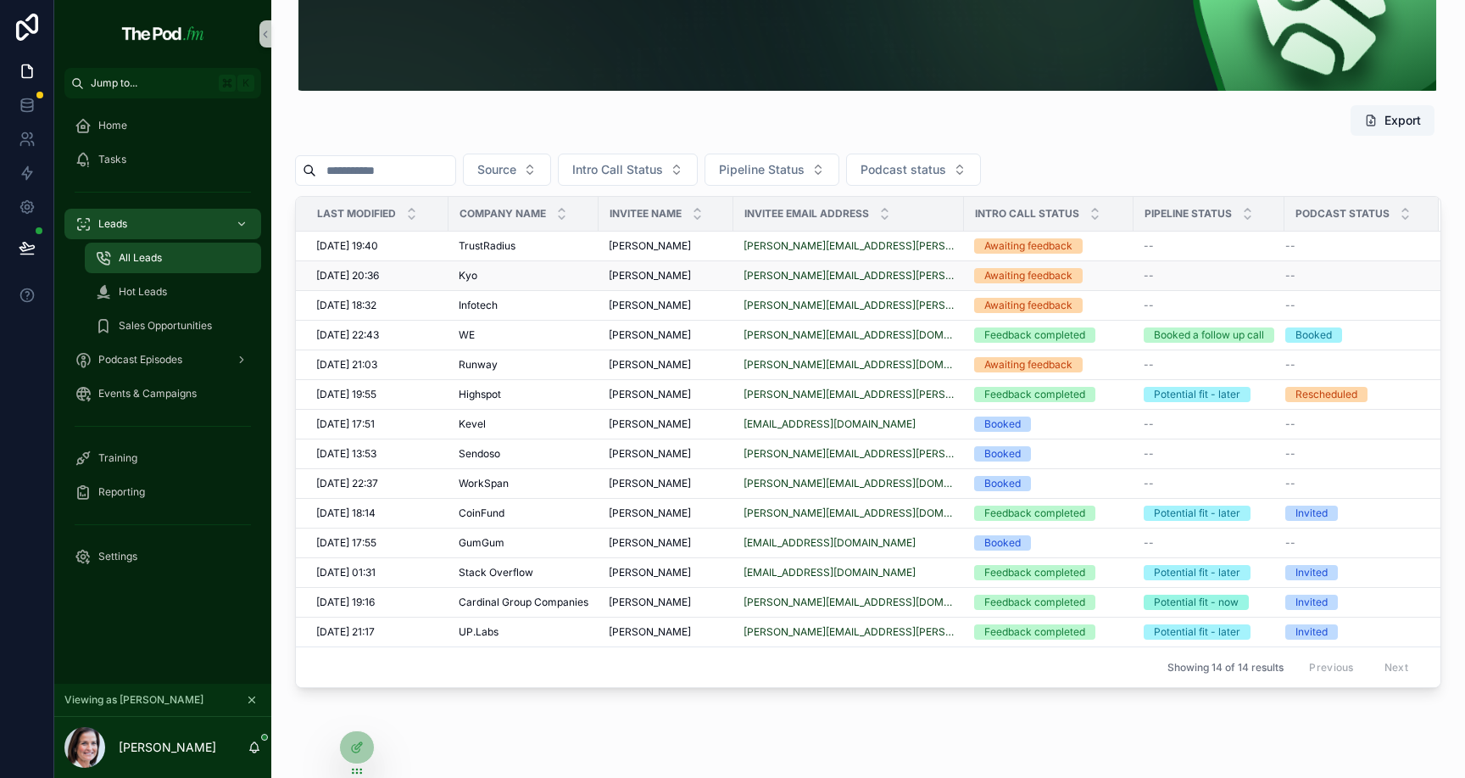
scroll to position [183, 0]
